Goal: Use online tool/utility

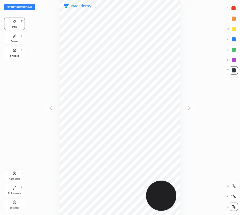
scroll to position [215, 157]
drag, startPoint x: 14, startPoint y: 40, endPoint x: 44, endPoint y: 63, distance: 38.3
click at [14, 40] on div "Eraser E" at bounding box center [14, 38] width 21 height 12
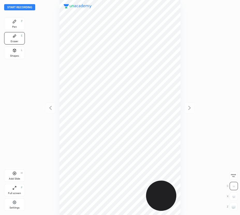
click at [233, 176] on span "Erase all" at bounding box center [234, 176] width 8 height 4
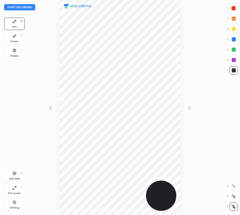
scroll to position [215, 157]
